Goal: Transaction & Acquisition: Purchase product/service

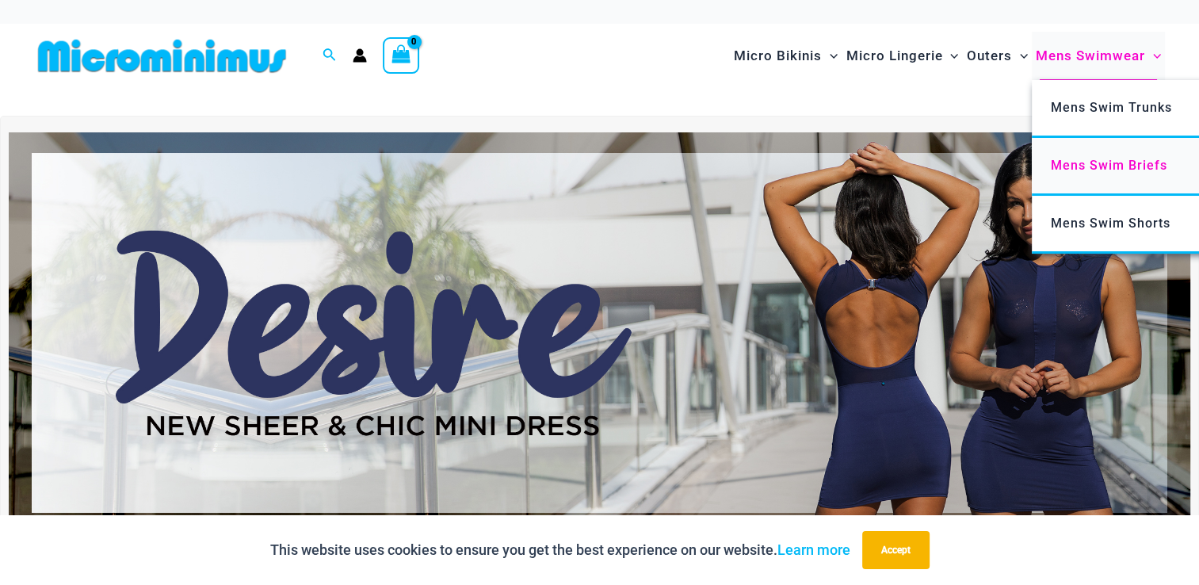
click at [1115, 162] on span "Mens Swim Briefs" at bounding box center [1108, 165] width 116 height 15
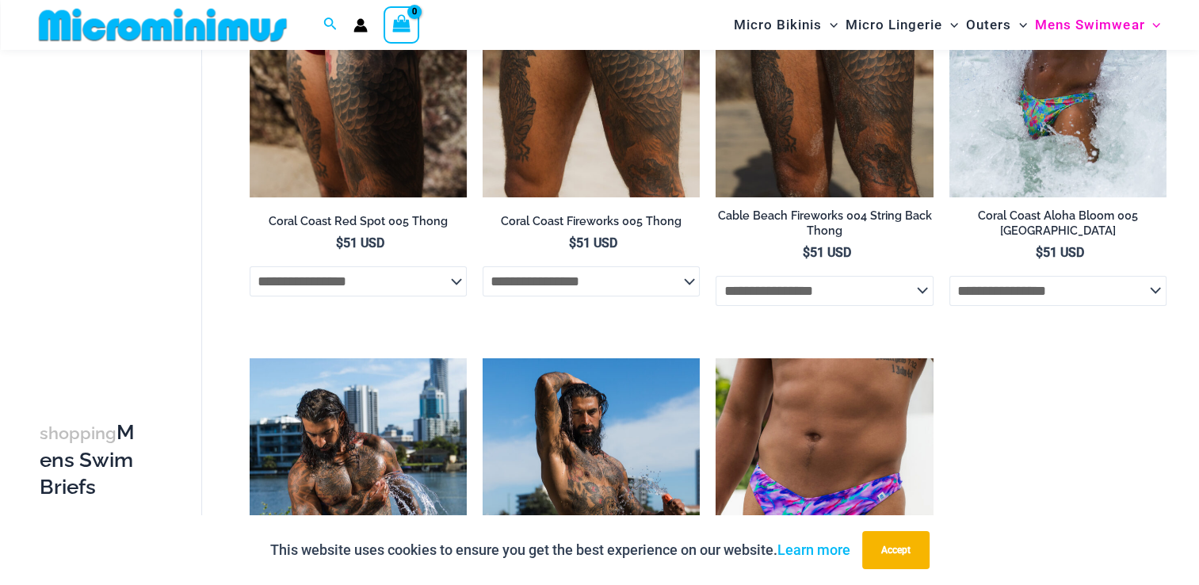
scroll to position [303, 0]
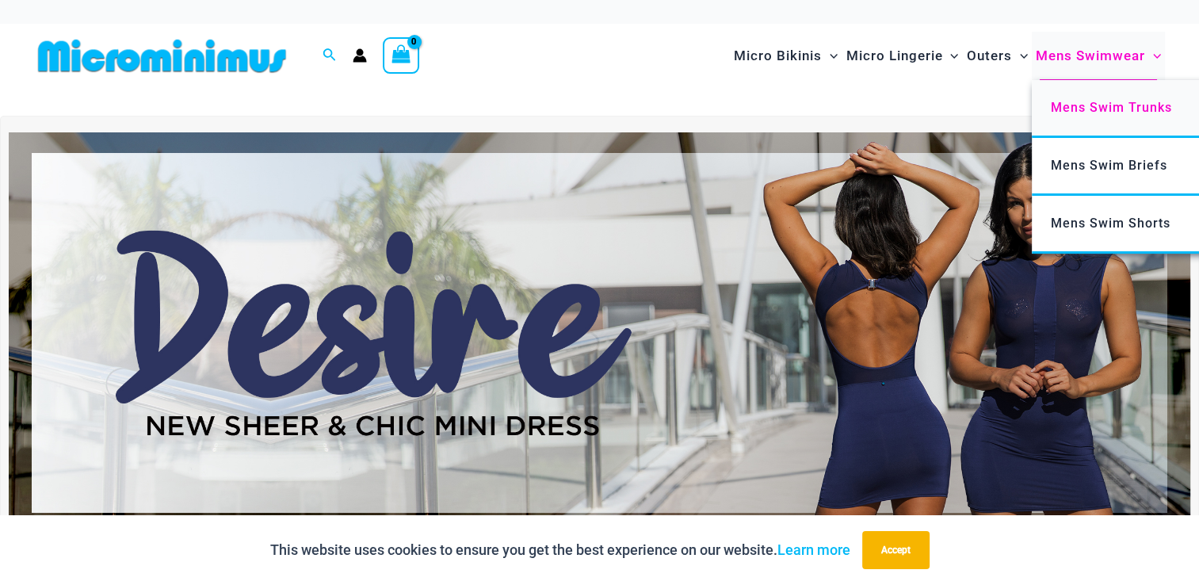
click at [1120, 106] on span "Mens Swim Trunks" at bounding box center [1110, 107] width 121 height 15
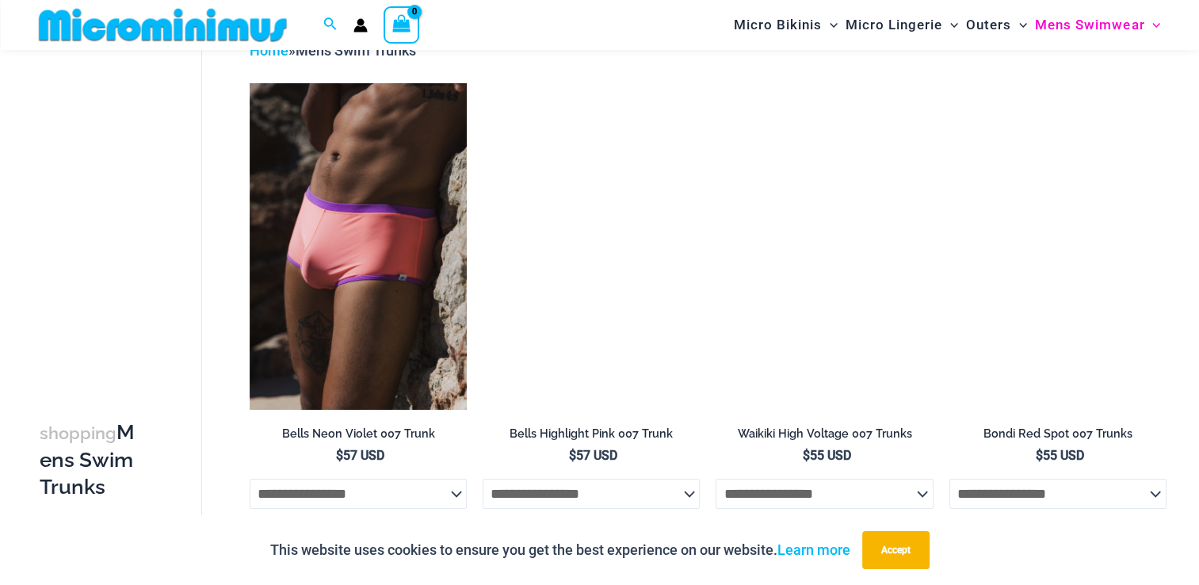
scroll to position [79, 0]
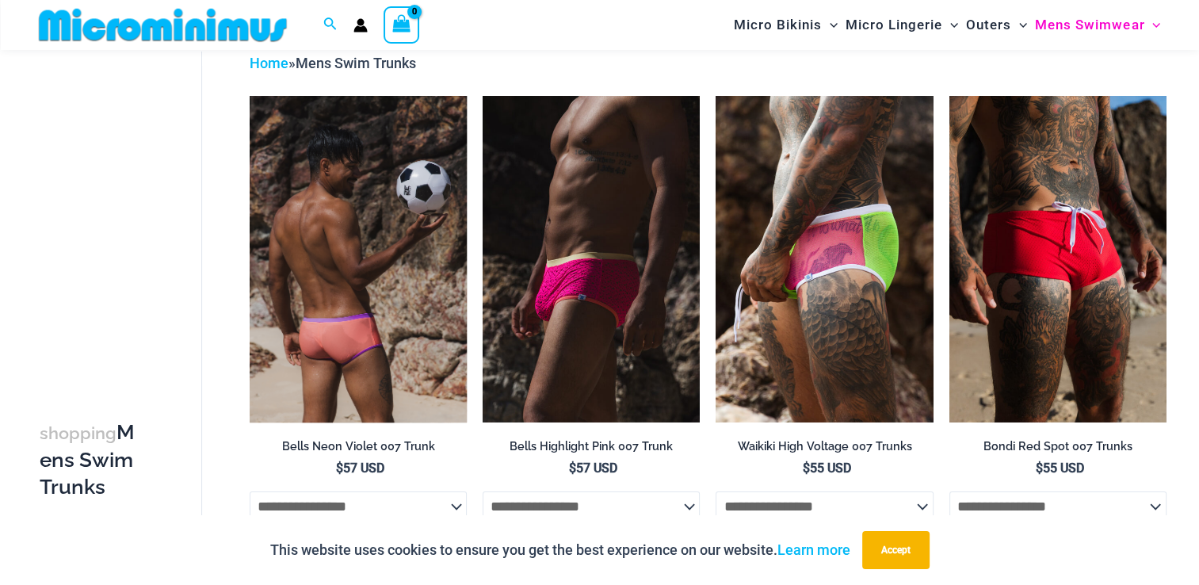
click at [369, 265] on img at bounding box center [358, 259] width 217 height 326
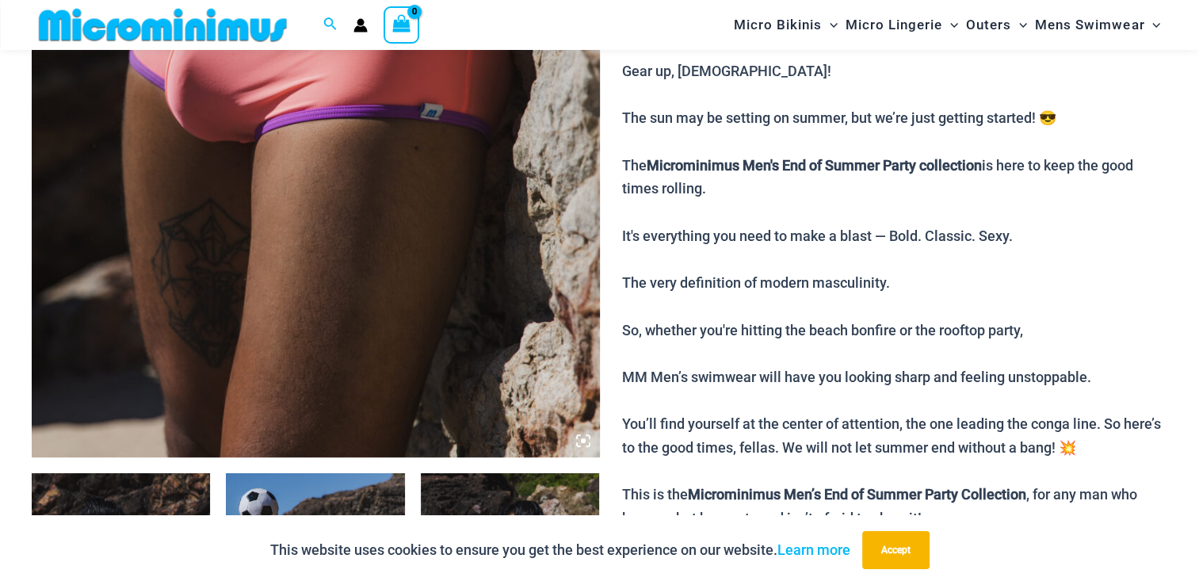
scroll to position [713, 0]
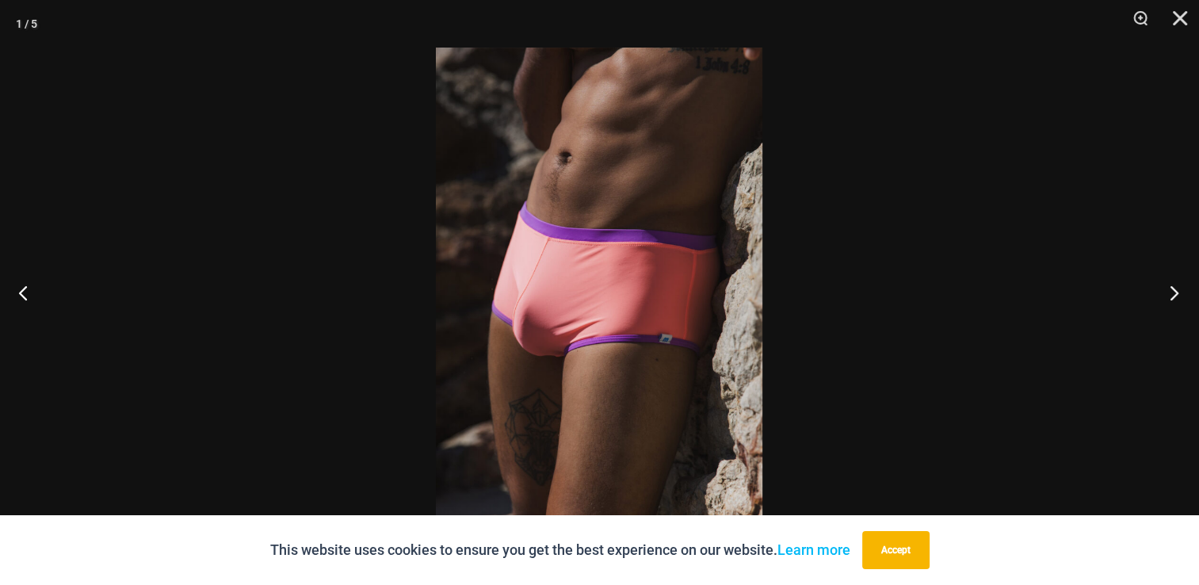
click at [1191, 295] on button "Next" at bounding box center [1168, 292] width 59 height 79
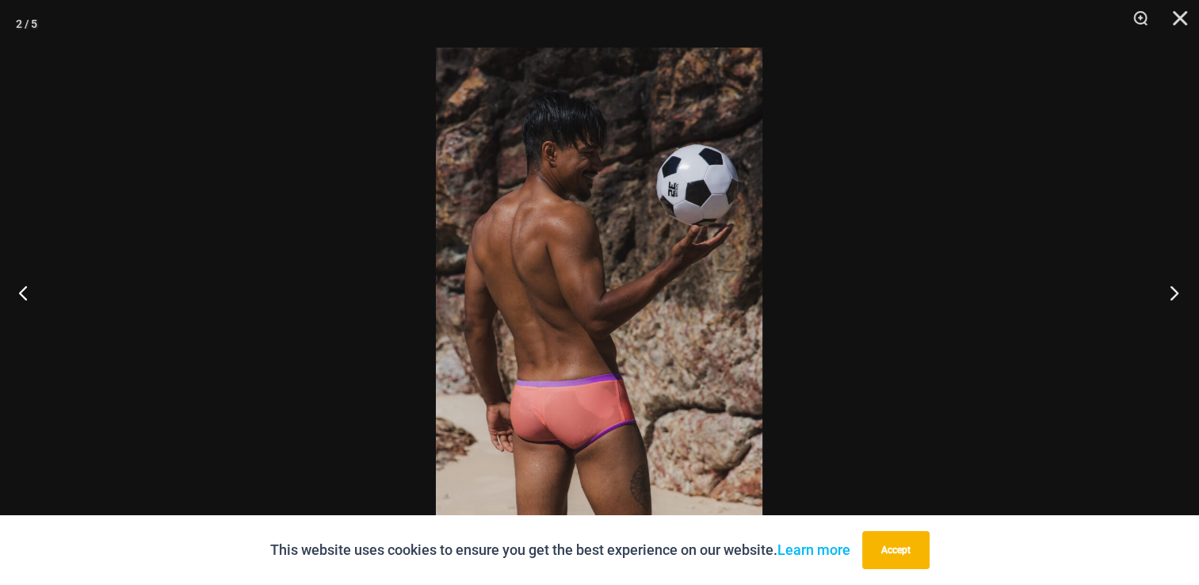
click at [1176, 297] on button "Next" at bounding box center [1168, 292] width 59 height 79
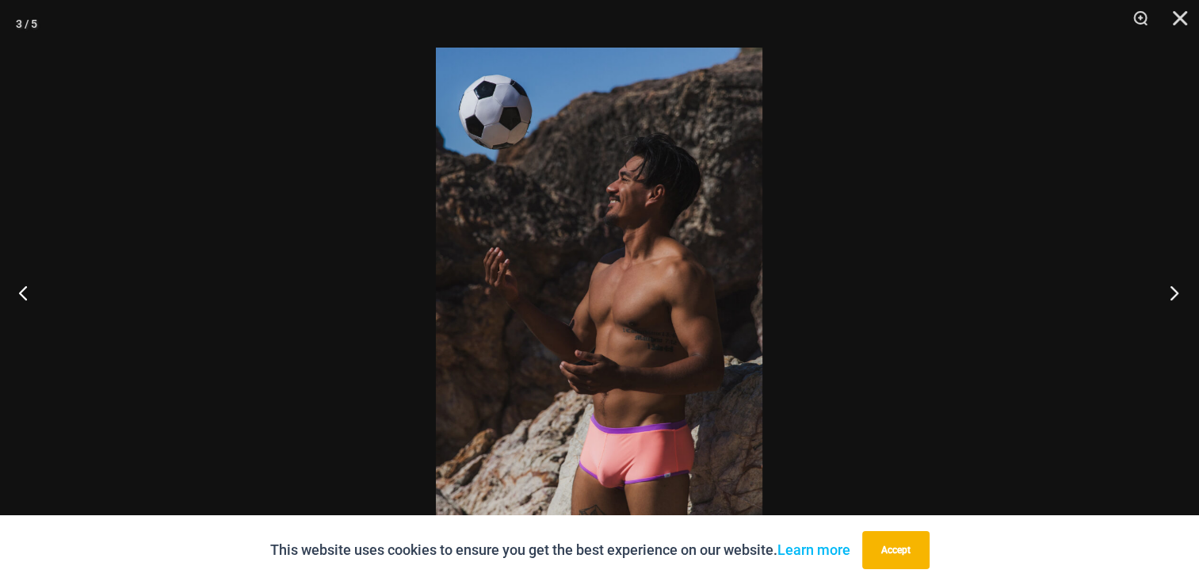
click at [1176, 297] on button "Next" at bounding box center [1168, 292] width 59 height 79
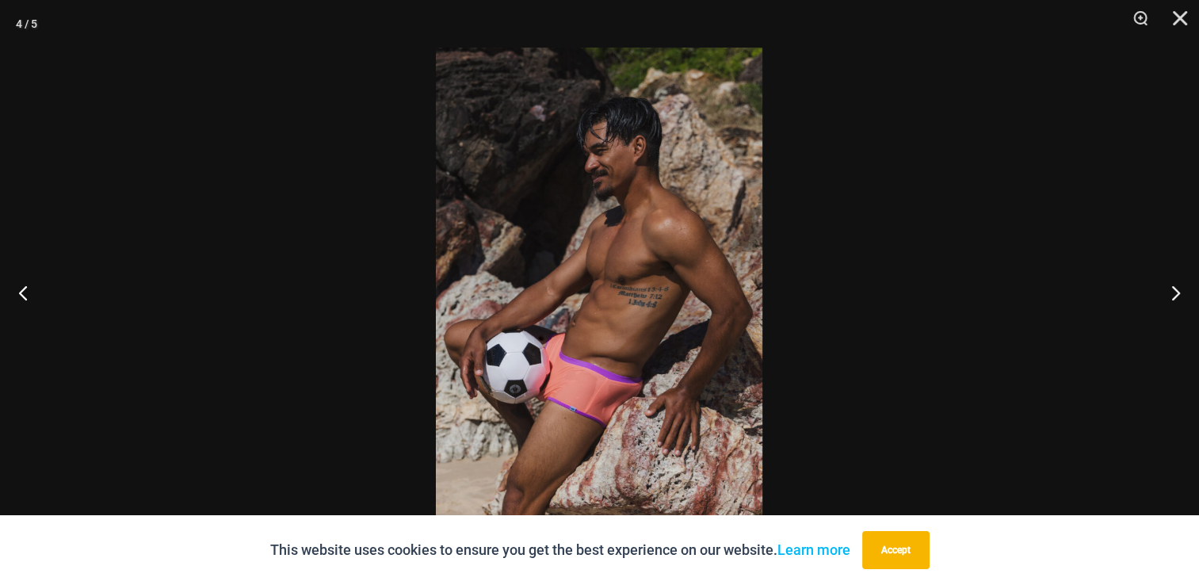
click at [626, 341] on img at bounding box center [599, 293] width 326 height 490
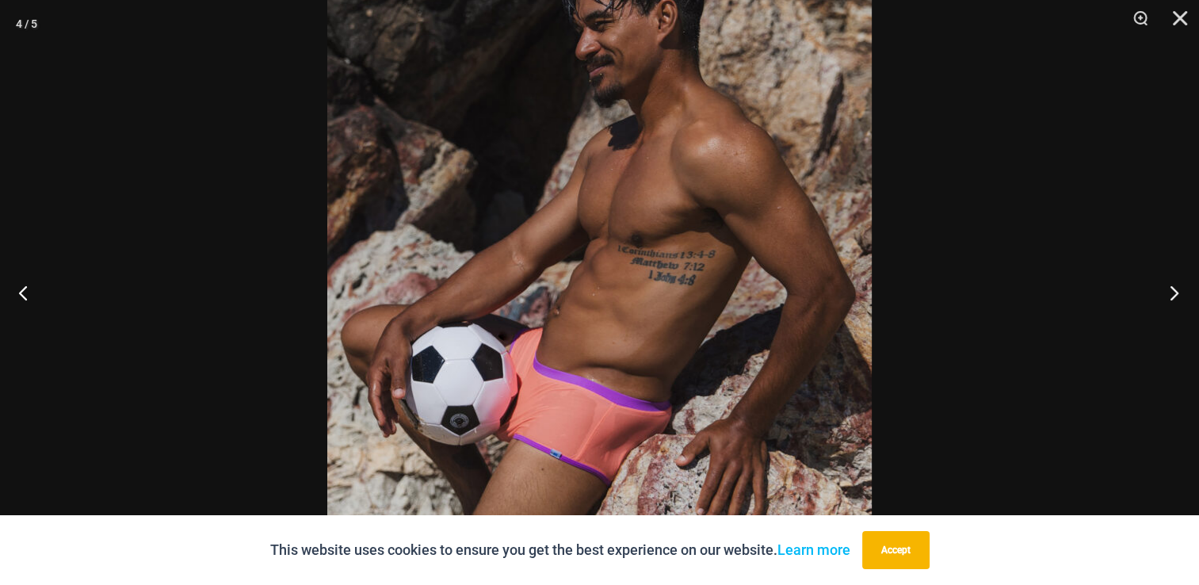
click at [1166, 290] on button "Next" at bounding box center [1168, 292] width 59 height 79
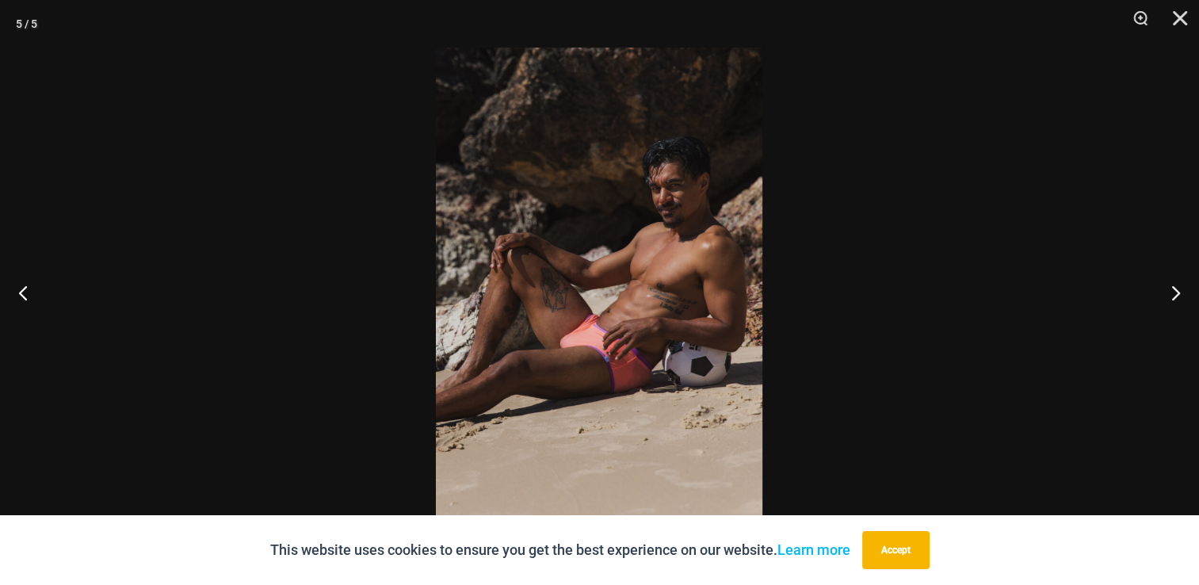
click at [585, 312] on img at bounding box center [599, 293] width 326 height 490
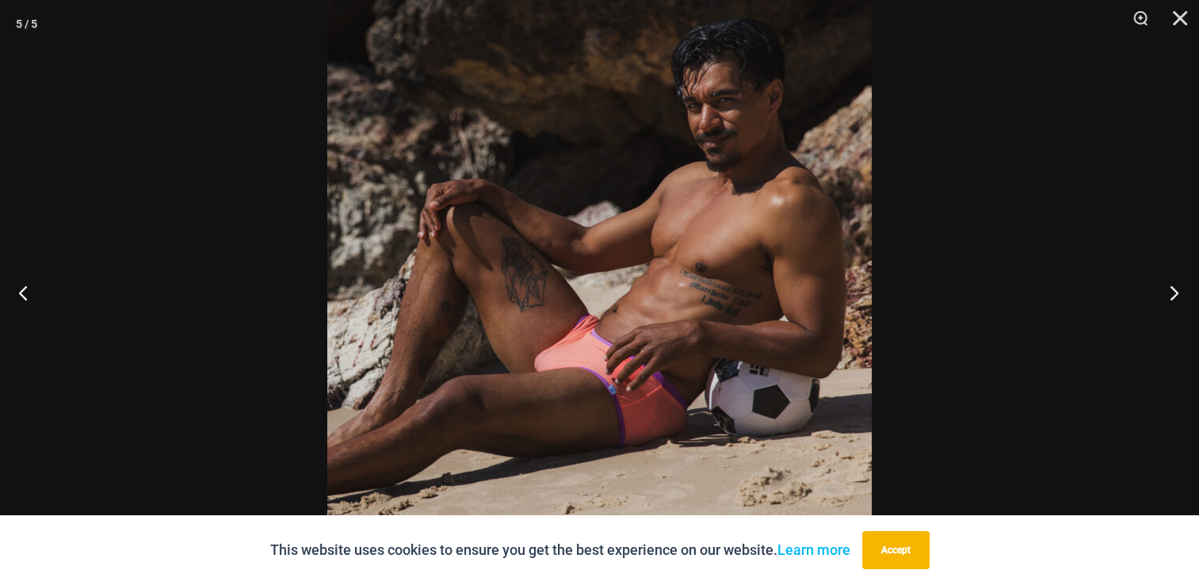
click at [1170, 294] on button "Next" at bounding box center [1168, 292] width 59 height 79
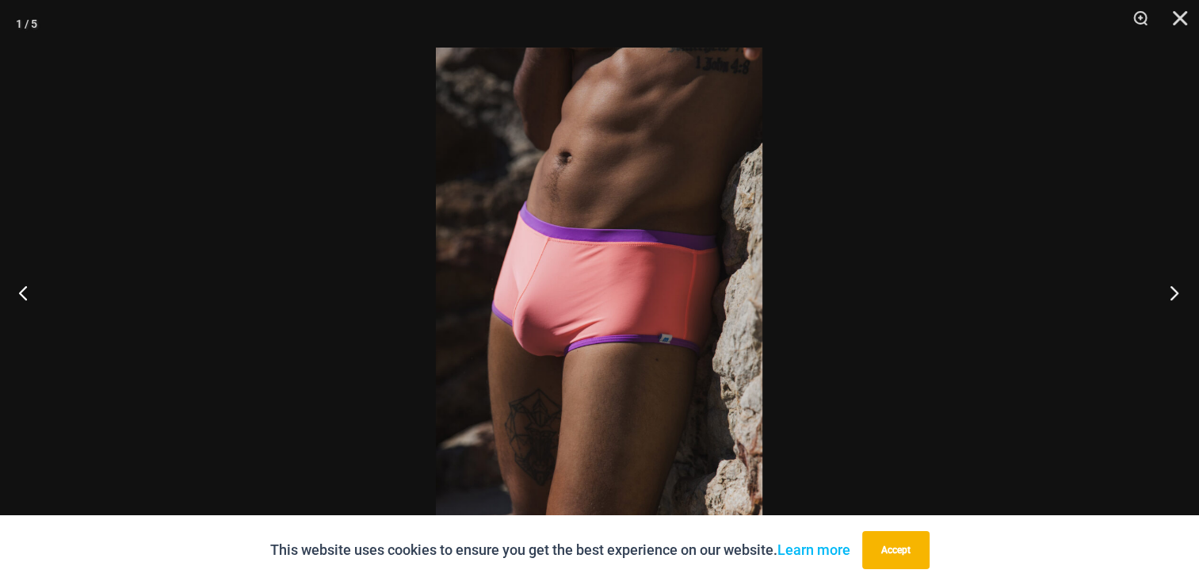
click at [1166, 291] on button "Next" at bounding box center [1168, 292] width 59 height 79
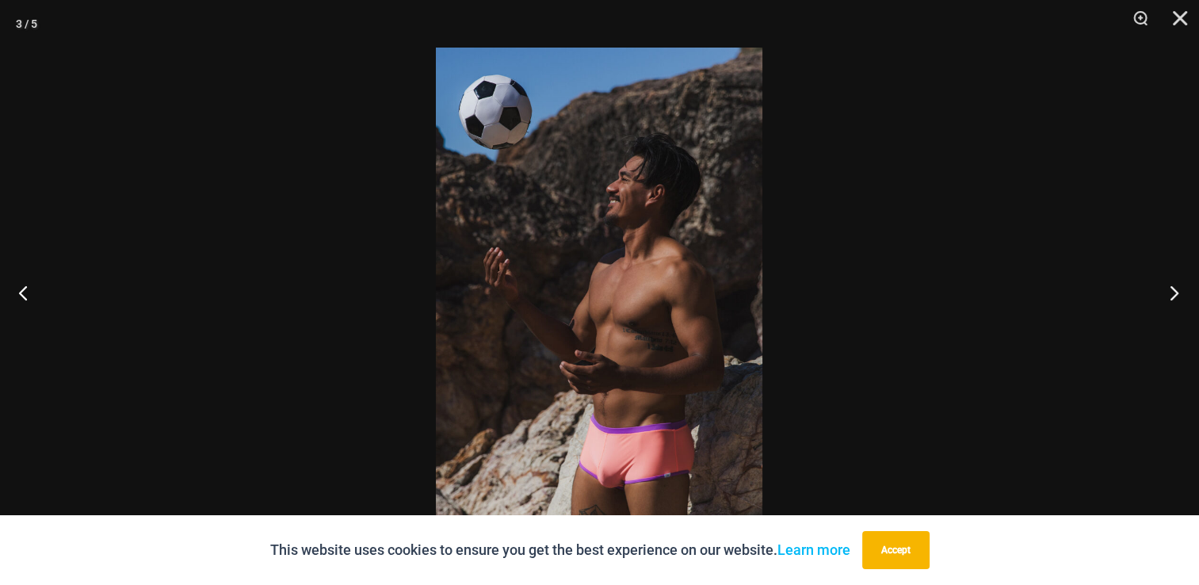
click at [1166, 291] on button "Next" at bounding box center [1168, 292] width 59 height 79
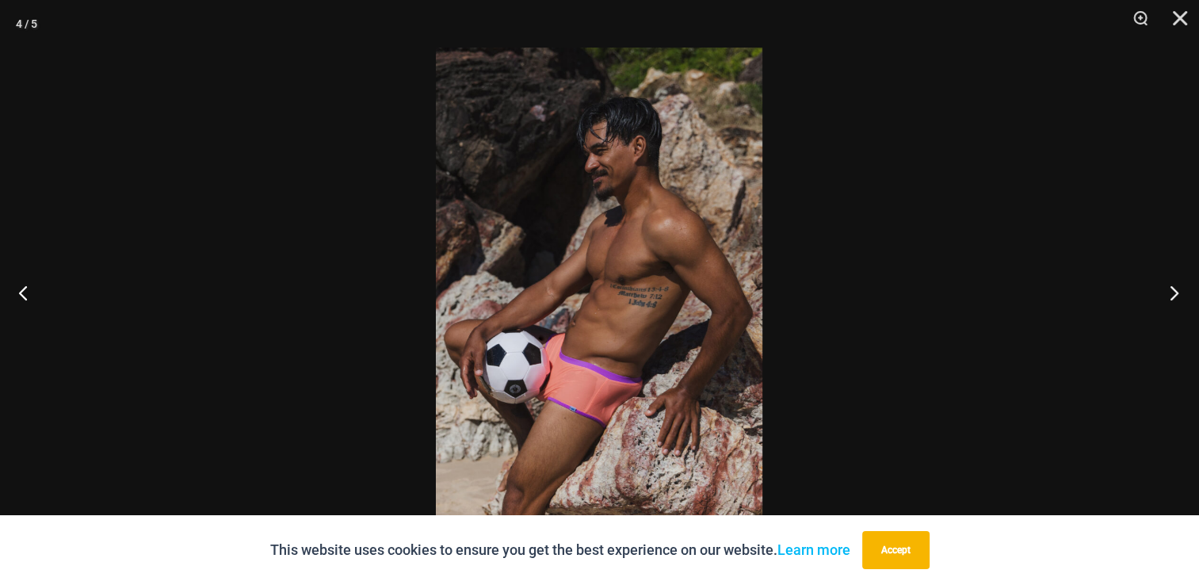
click at [1166, 291] on button "Next" at bounding box center [1168, 292] width 59 height 79
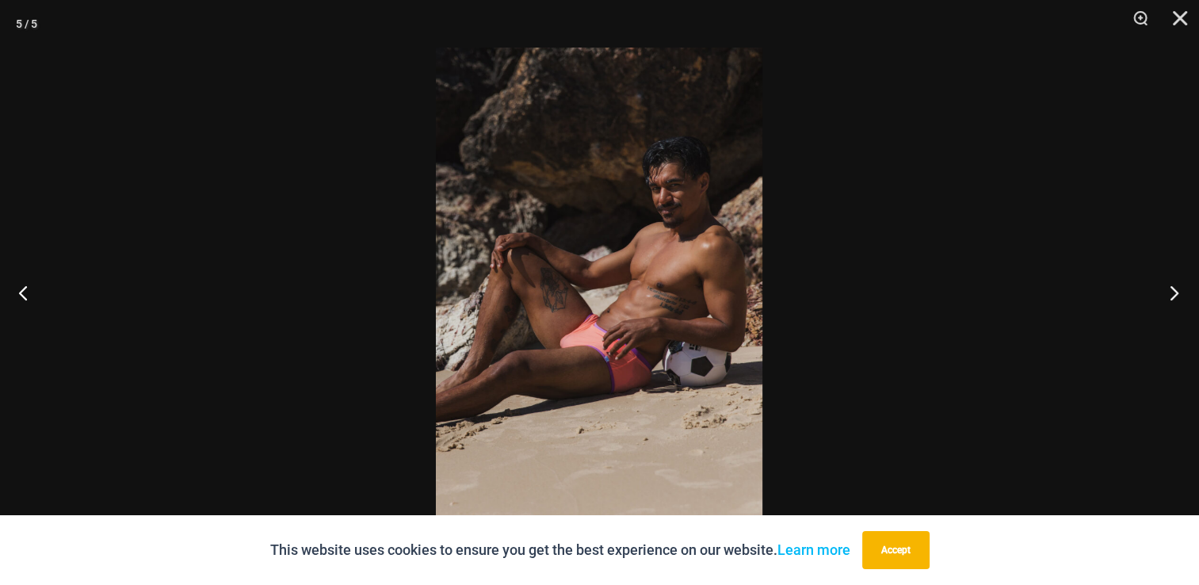
click at [1166, 291] on button "Next" at bounding box center [1168, 292] width 59 height 79
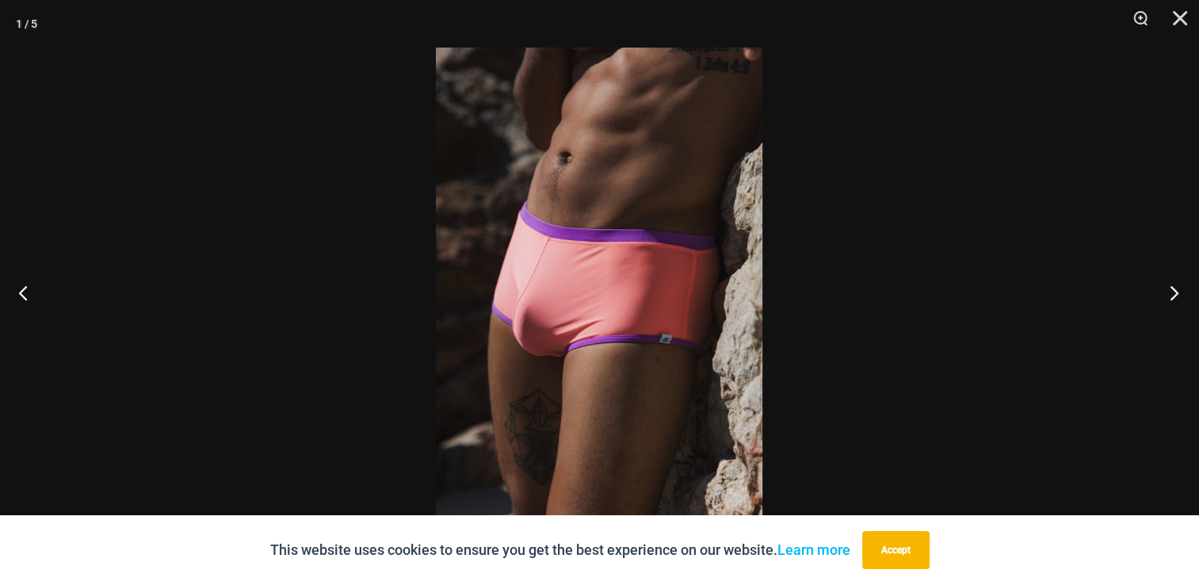
click at [1166, 291] on button "Next" at bounding box center [1168, 292] width 59 height 79
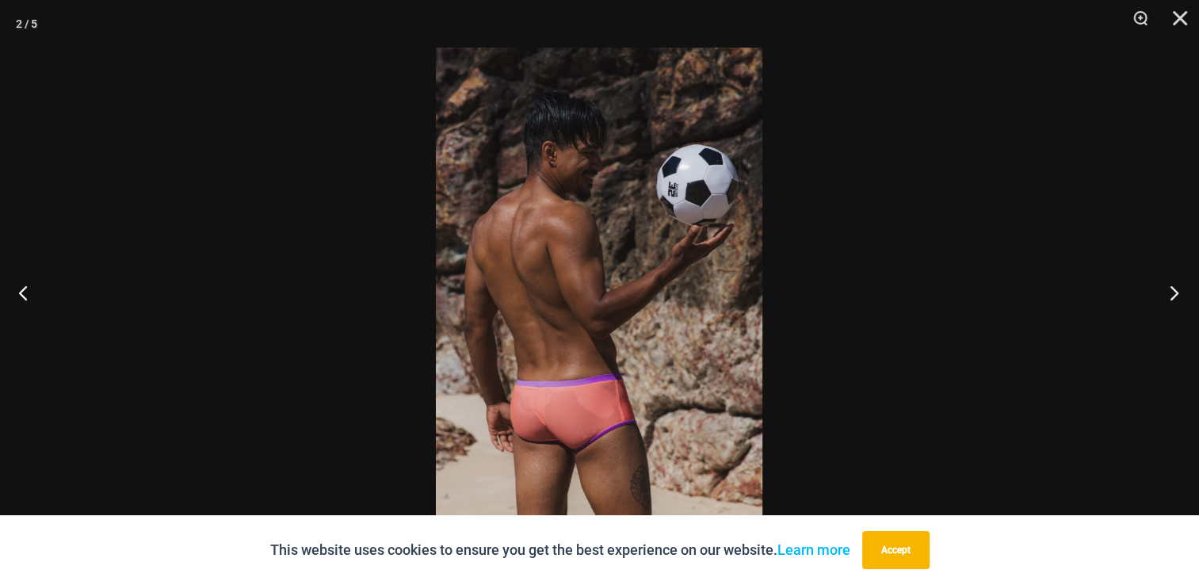
click at [1166, 291] on button "Next" at bounding box center [1168, 292] width 59 height 79
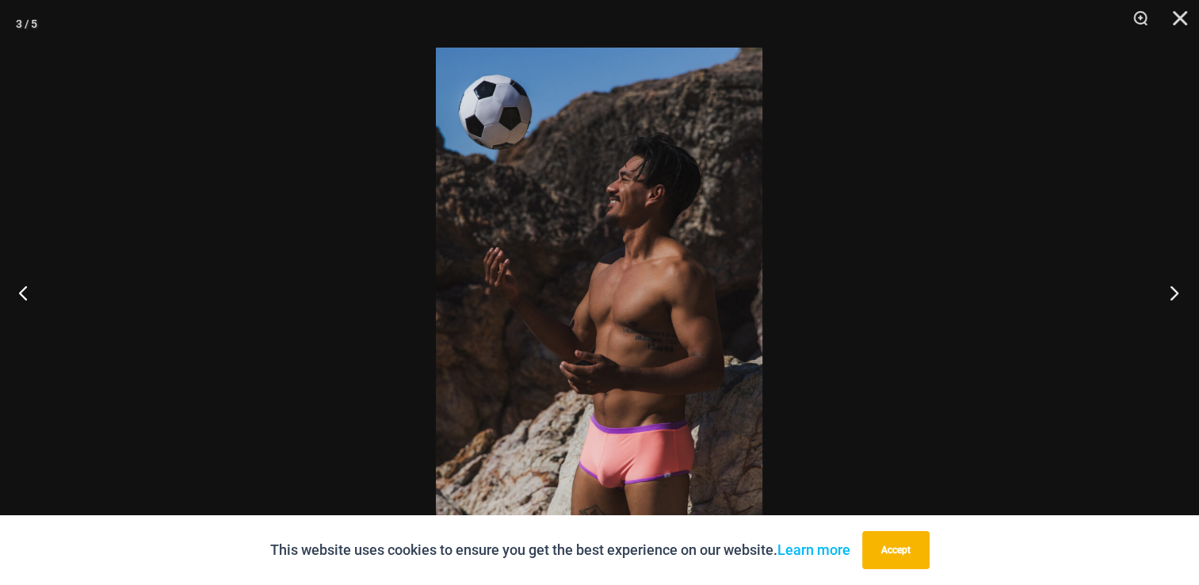
click at [1166, 291] on button "Next" at bounding box center [1168, 292] width 59 height 79
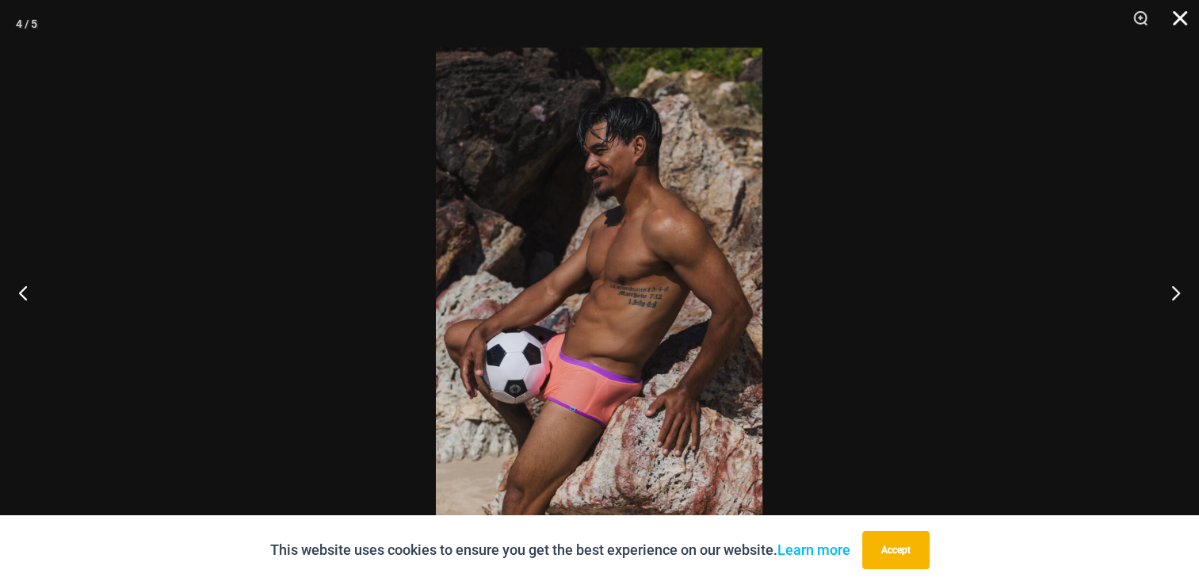
click at [1178, 17] on button "Close" at bounding box center [1174, 24] width 40 height 48
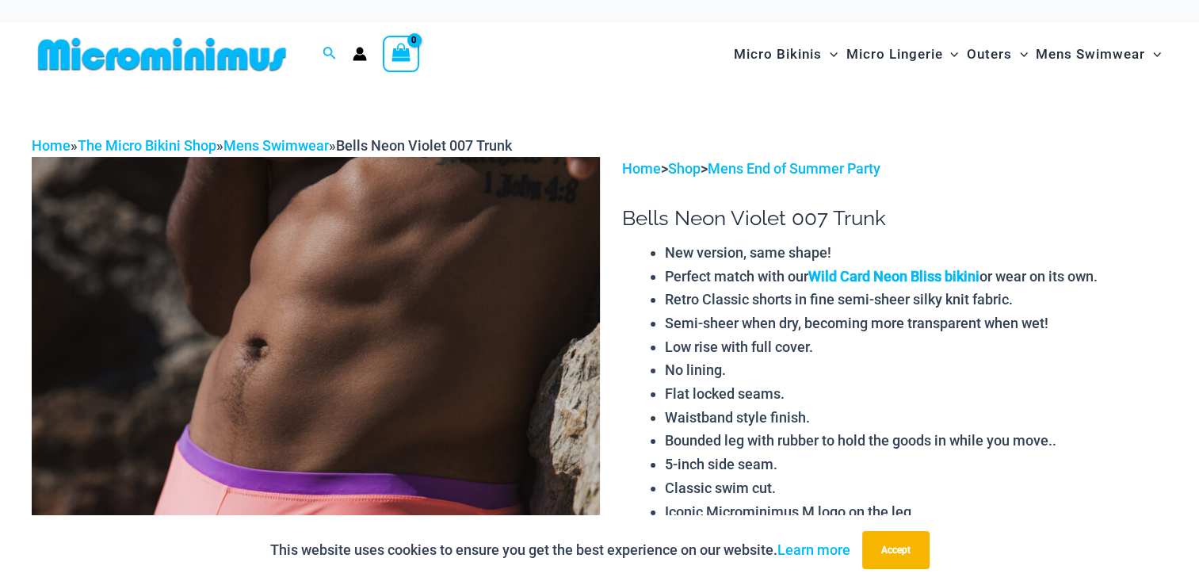
scroll to position [0, 0]
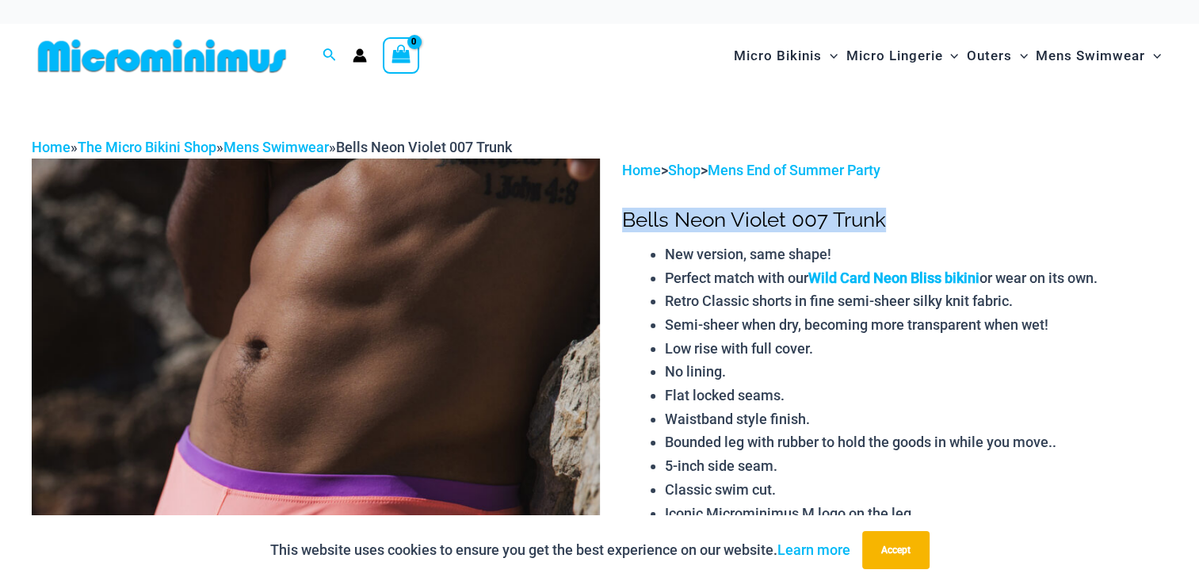
drag, startPoint x: 856, startPoint y: 215, endPoint x: 628, endPoint y: 193, distance: 228.4
copy h1 "Bells Neon Violet 007 Trunk"
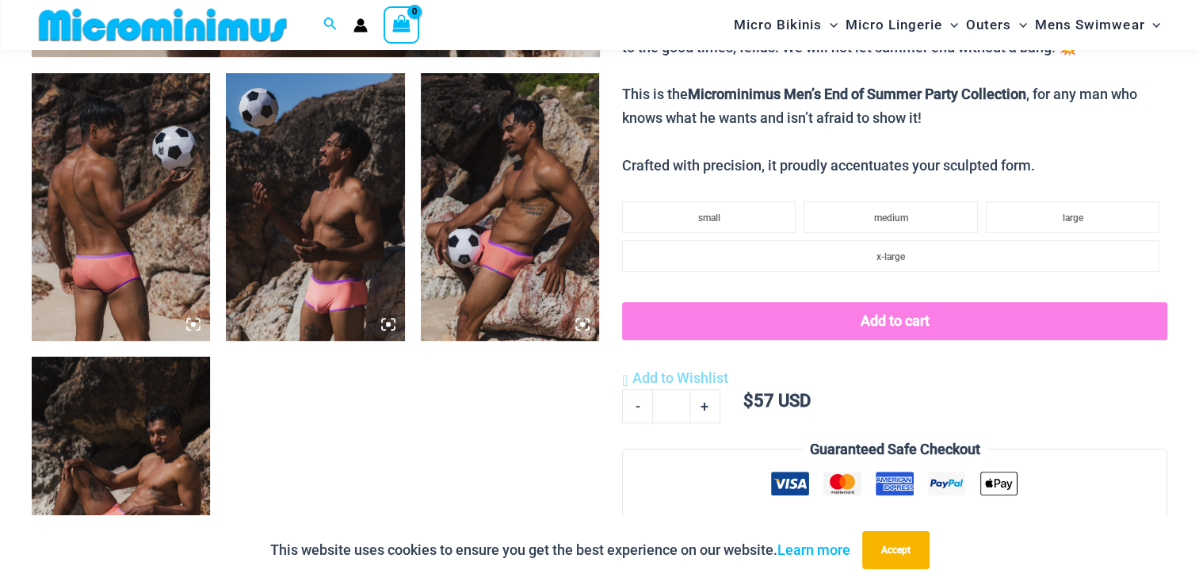
scroll to position [1096, 0]
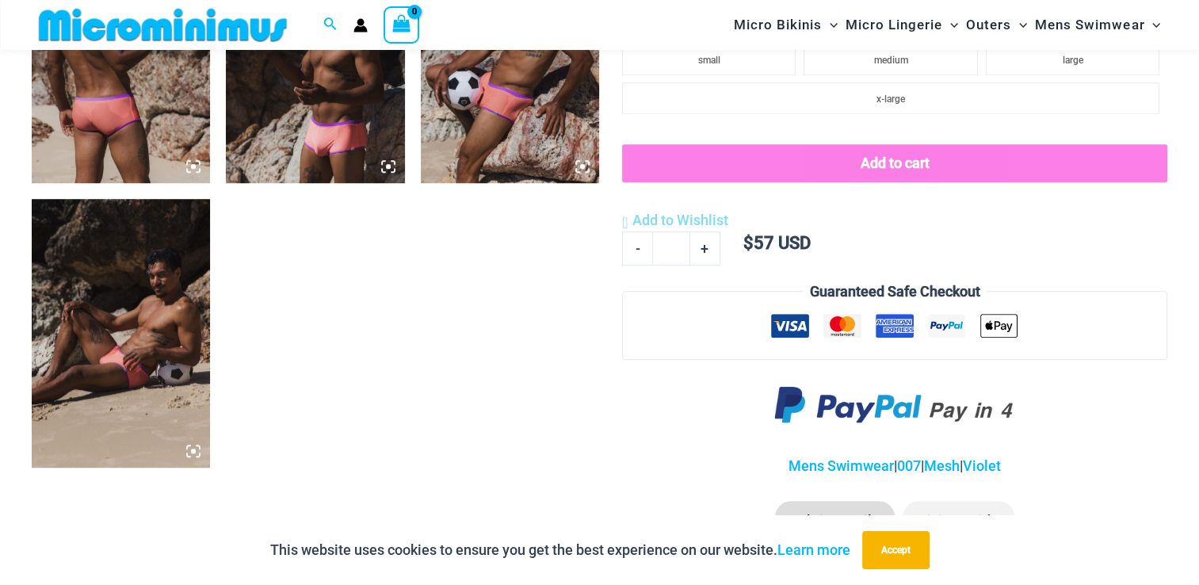
click at [105, 282] on img at bounding box center [121, 333] width 178 height 268
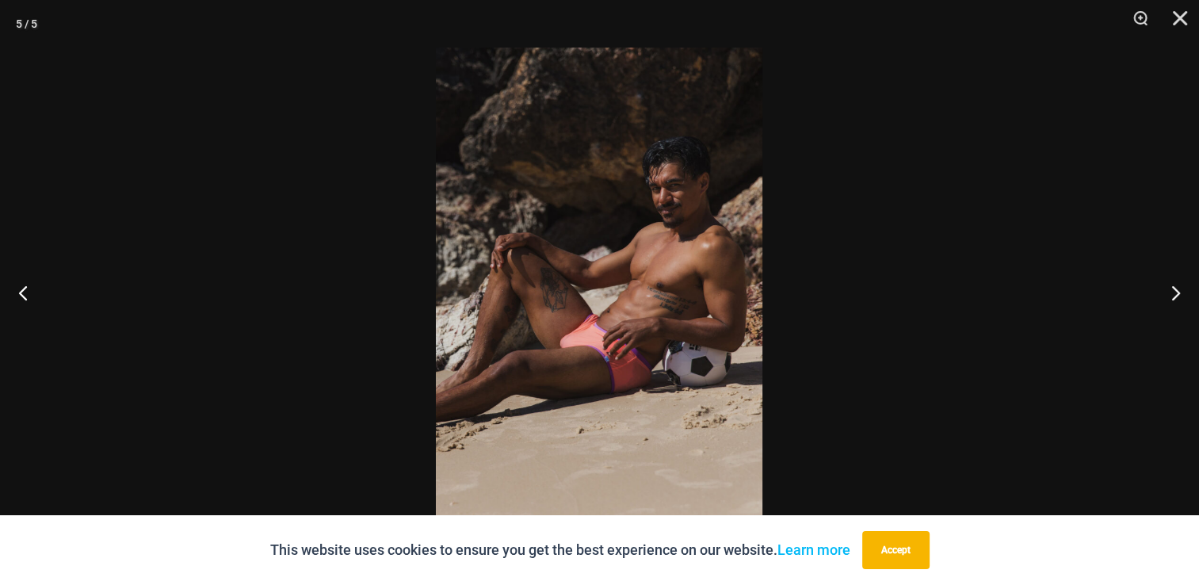
click at [528, 294] on img at bounding box center [599, 293] width 326 height 490
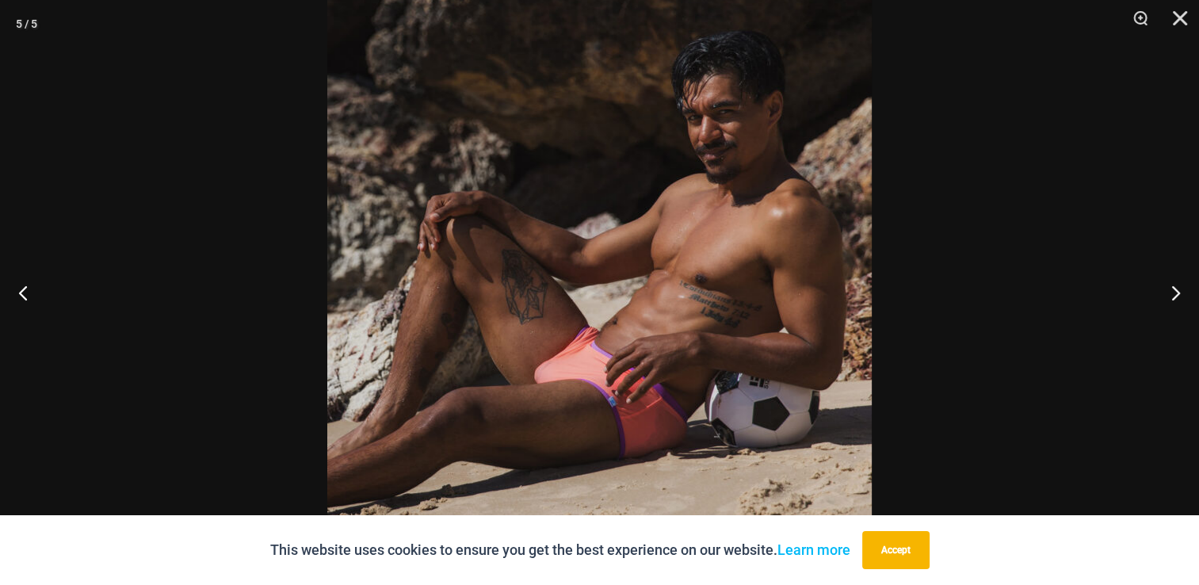
click at [526, 288] on img at bounding box center [599, 291] width 544 height 816
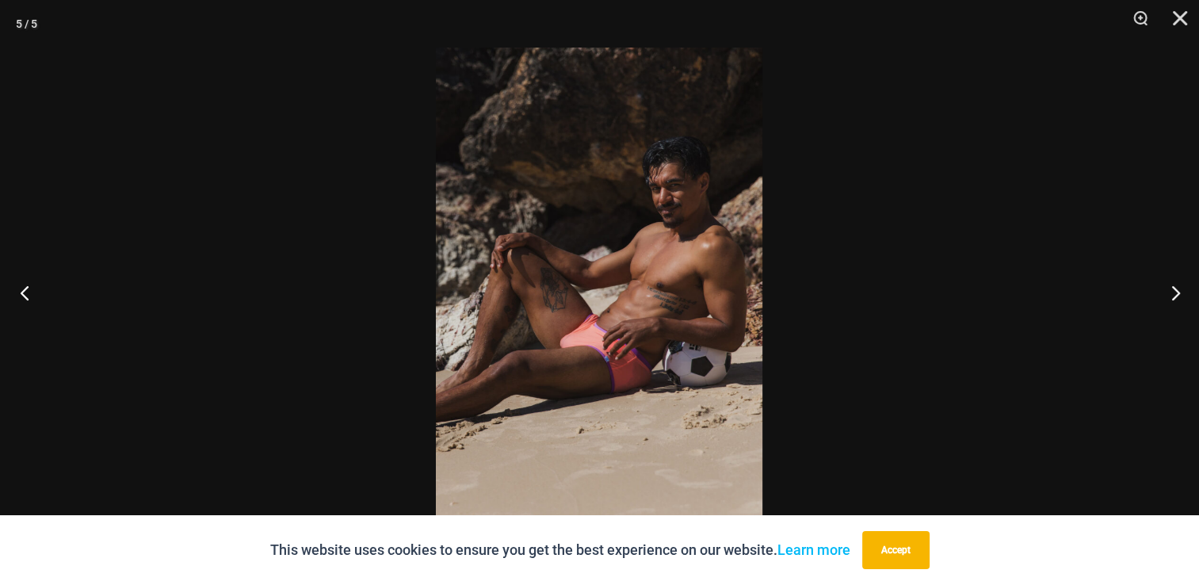
click at [19, 293] on button "Previous" at bounding box center [29, 292] width 59 height 79
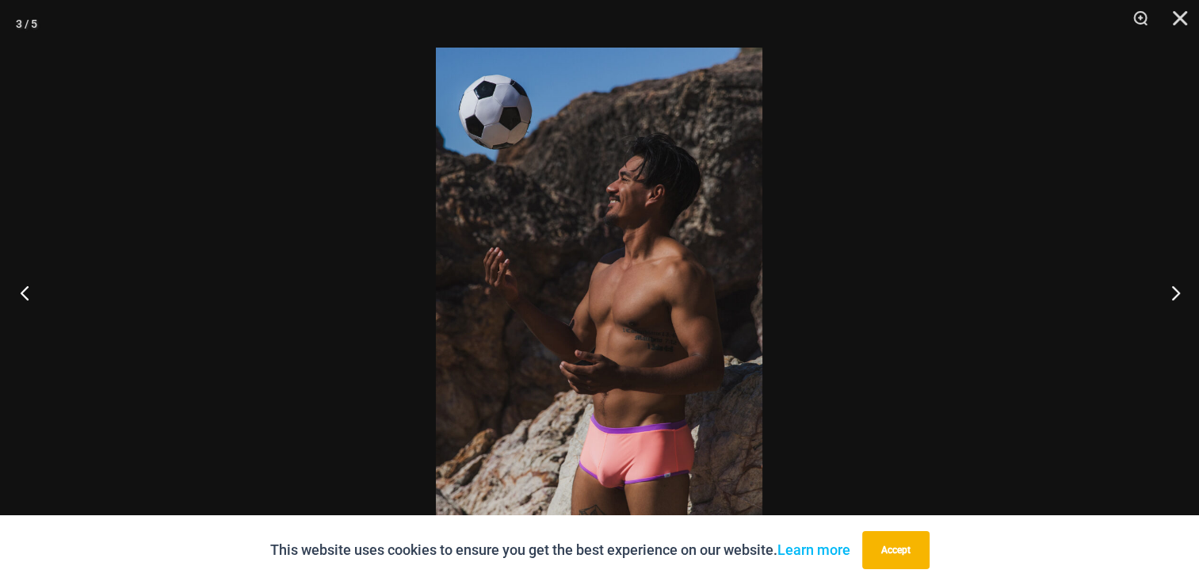
click at [19, 293] on button "Previous" at bounding box center [29, 292] width 59 height 79
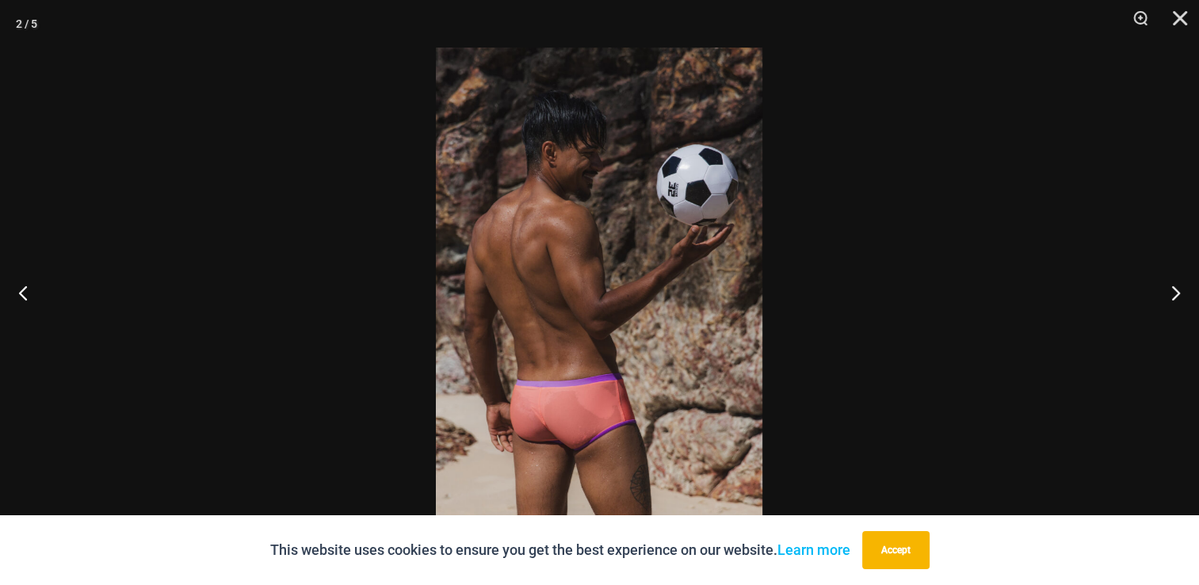
click at [482, 325] on img at bounding box center [599, 293] width 326 height 490
